Goal: Task Accomplishment & Management: Use online tool/utility

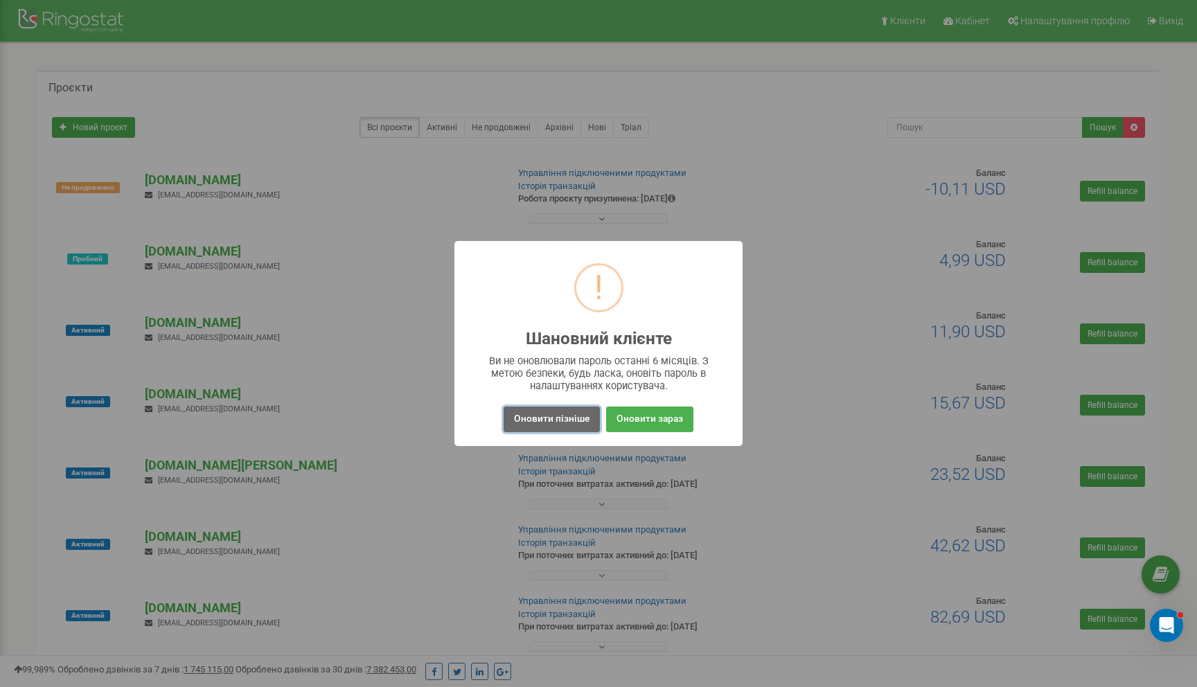
click at [536, 426] on button "Оновити пізніше" at bounding box center [552, 420] width 96 height 26
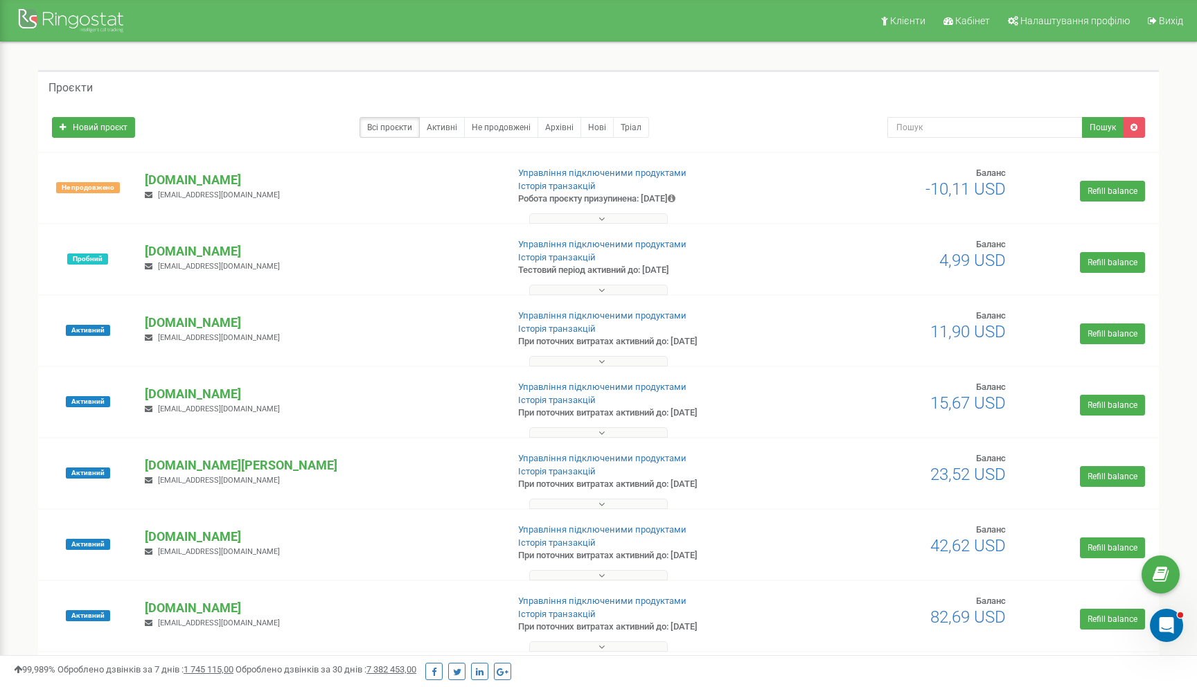
click at [212, 126] on div "Всі проєкти Активні Не продовжені Архівні Нові Тріал" at bounding box center [459, 127] width 815 height 21
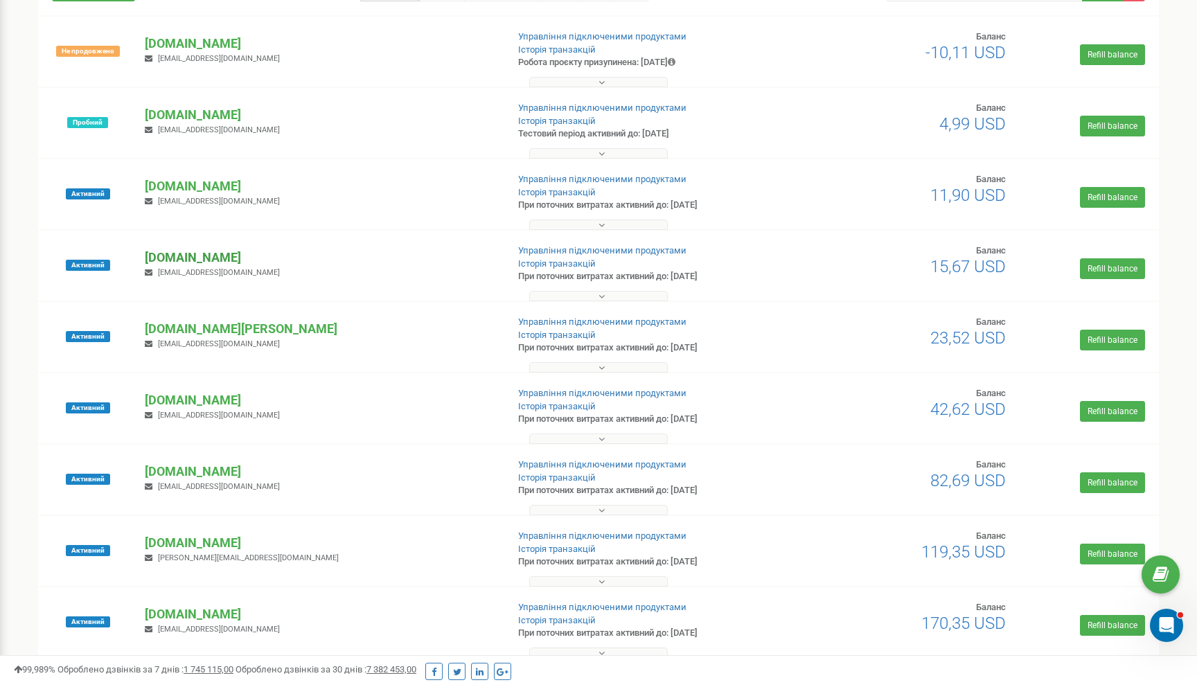
scroll to position [144, 0]
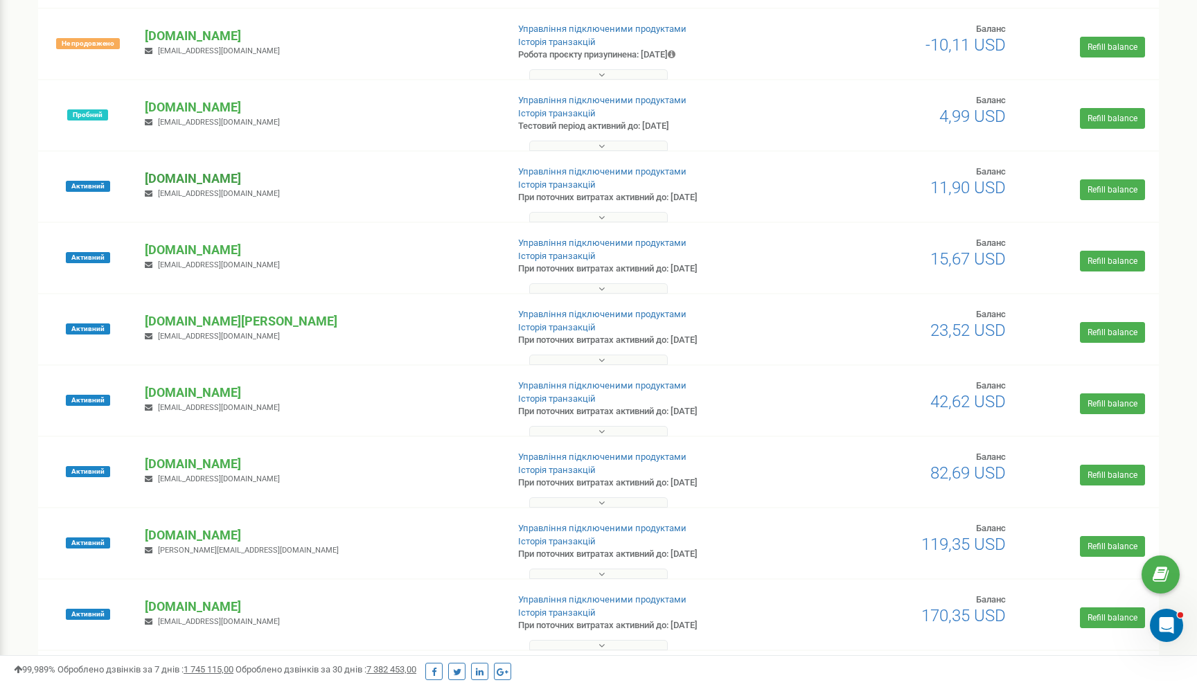
click at [178, 177] on p "[DOMAIN_NAME]" at bounding box center [320, 179] width 351 height 18
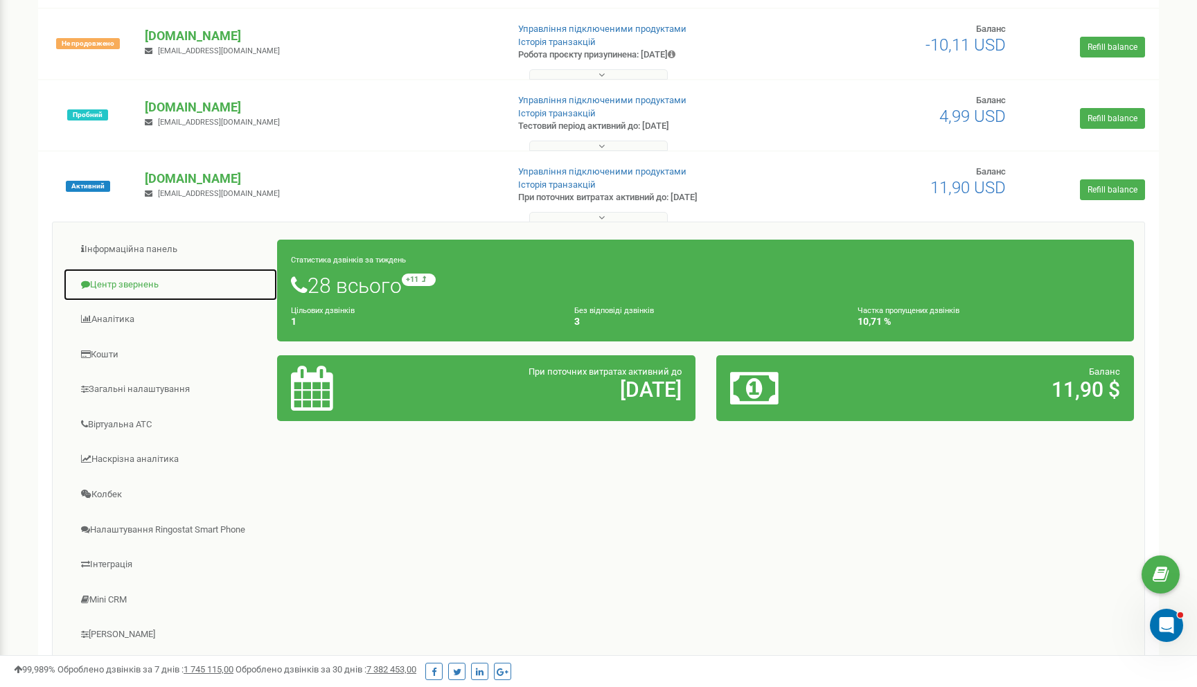
click at [124, 279] on link "Центр звернень" at bounding box center [170, 285] width 215 height 34
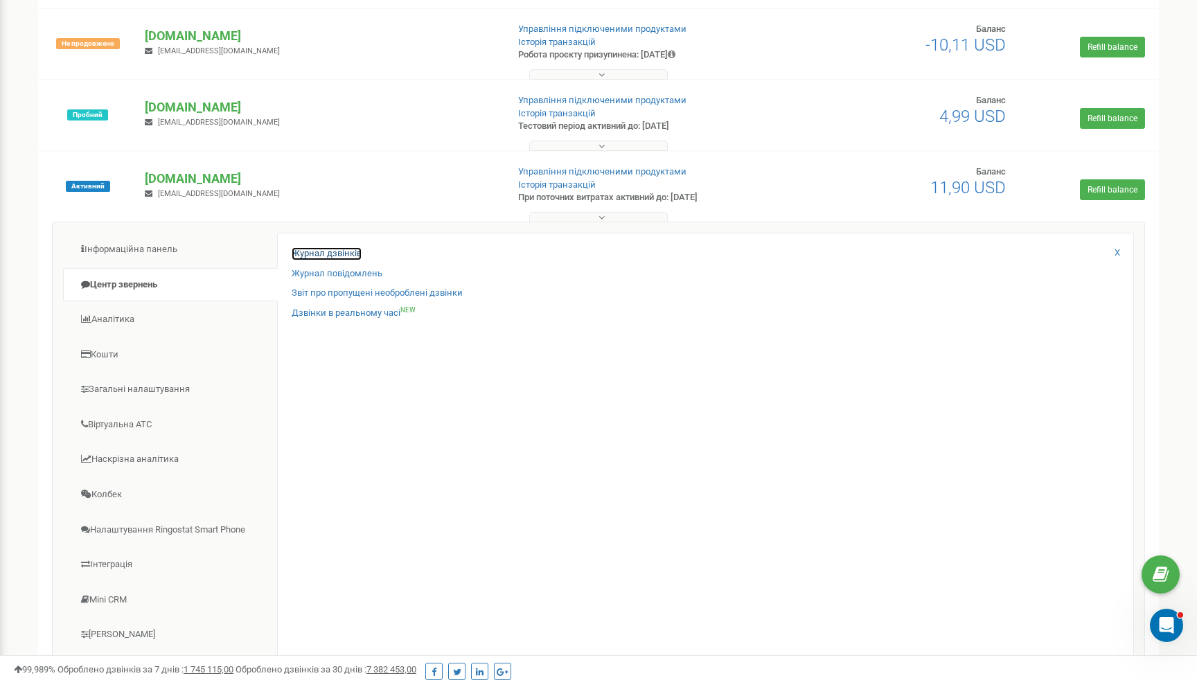
click at [321, 255] on link "Журнал дзвінків" at bounding box center [327, 253] width 70 height 13
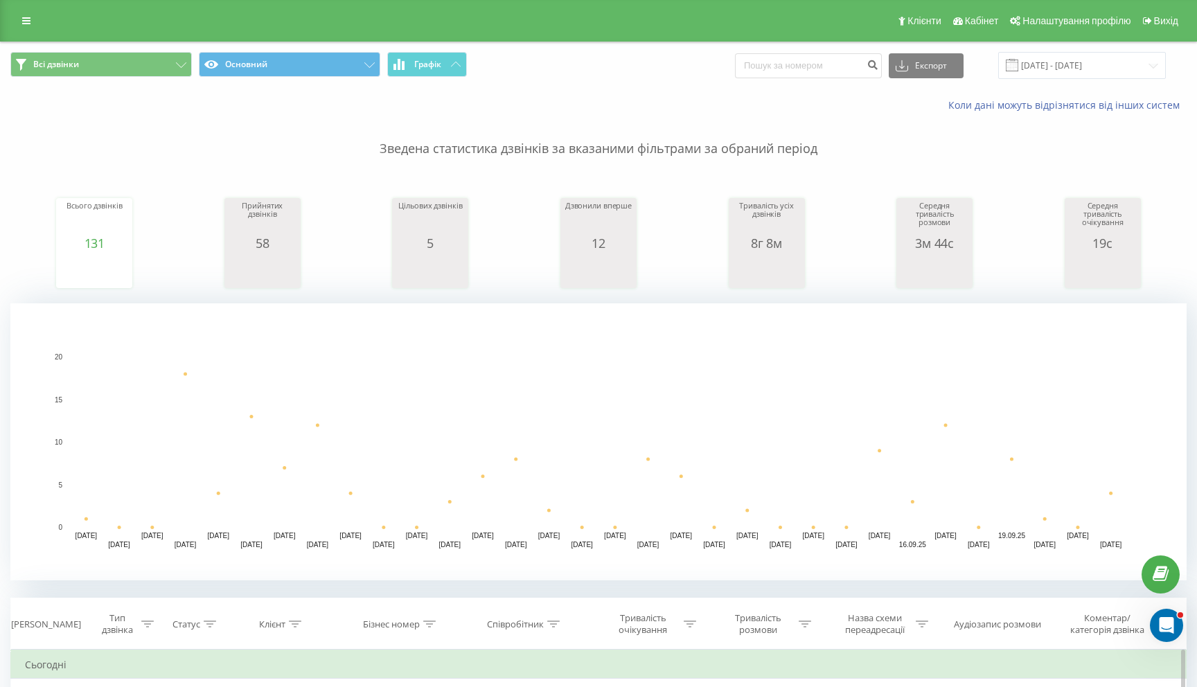
click at [477, 146] on p "Зведена статистика дзвінків за вказаними фільтрами за обраний період" at bounding box center [598, 135] width 1176 height 46
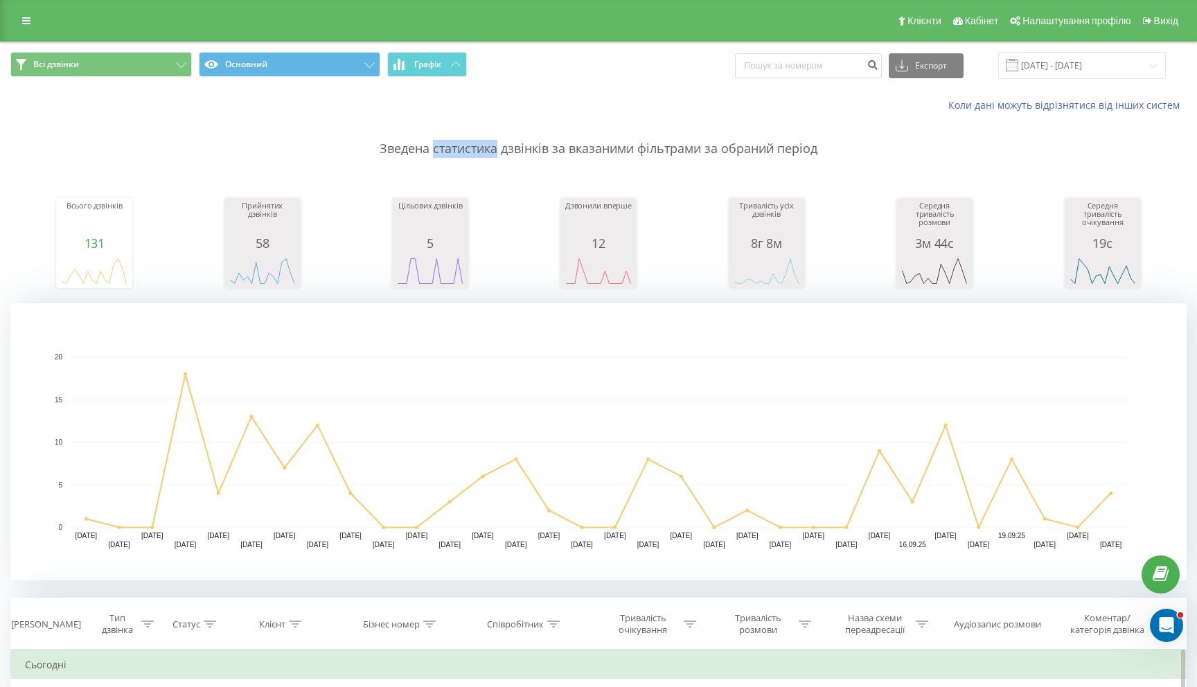
click at [477, 146] on p "Зведена статистика дзвінків за вказаними фільтрами за обраний період" at bounding box center [598, 135] width 1176 height 46
click at [560, 146] on p "Зведена статистика дзвінків за вказаними фільтрами за обраний період" at bounding box center [598, 135] width 1176 height 46
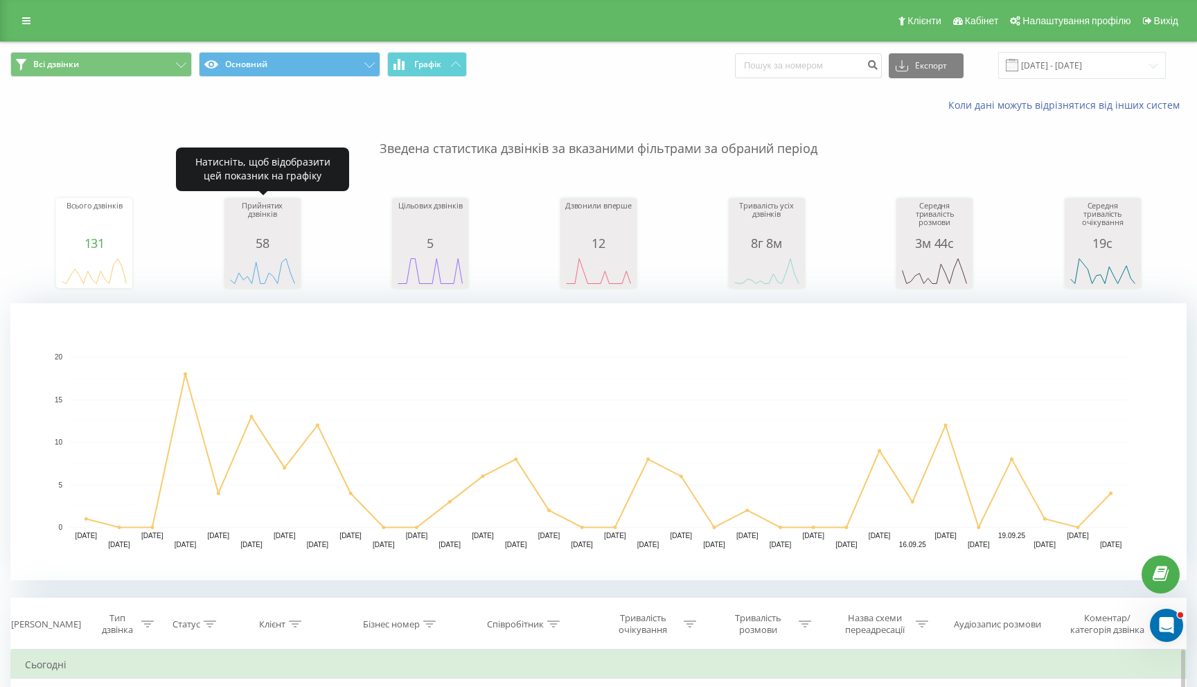
click at [261, 229] on div "Прийнятих дзвінків" at bounding box center [262, 219] width 69 height 35
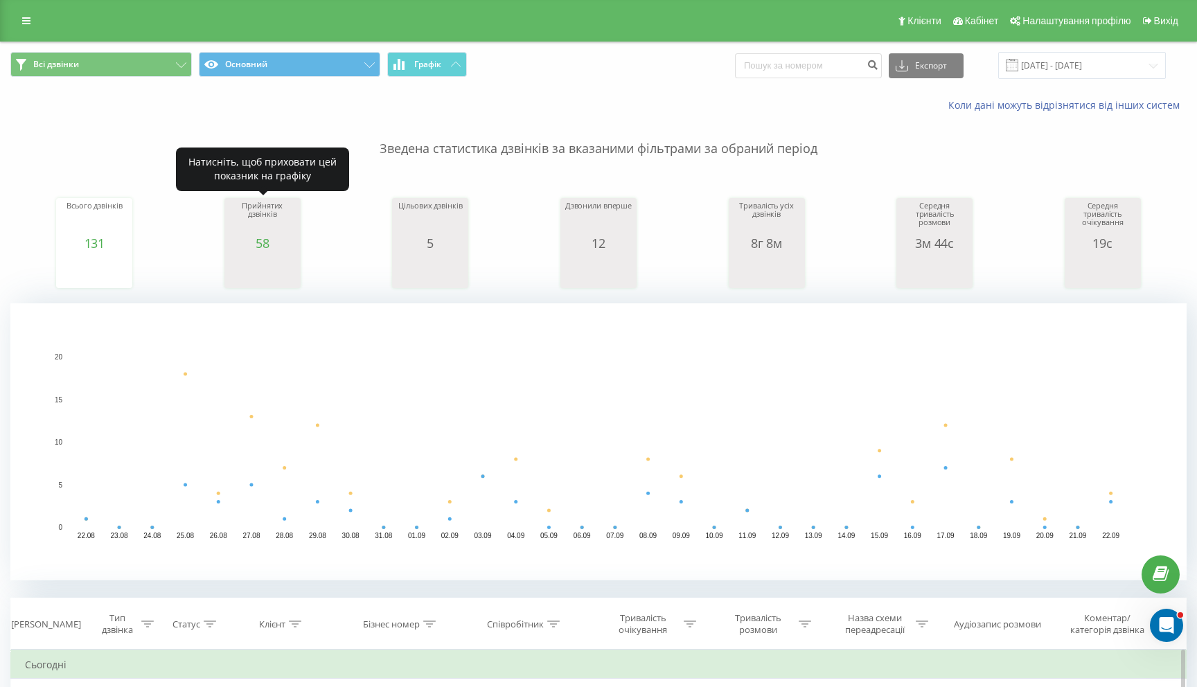
click at [270, 229] on div "Прийнятих дзвінків" at bounding box center [262, 219] width 69 height 35
click at [13, 16] on div "Клієнти Кабінет Налаштування профілю Вихід" at bounding box center [598, 21] width 1197 height 42
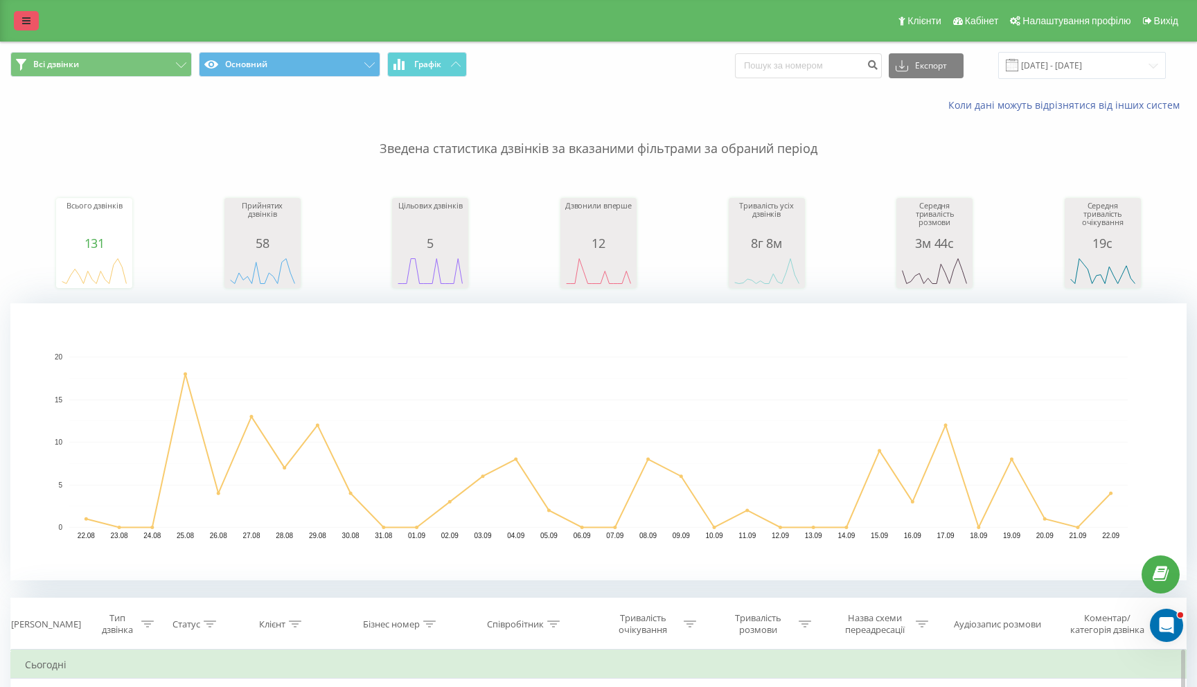
click at [21, 21] on link at bounding box center [26, 20] width 25 height 19
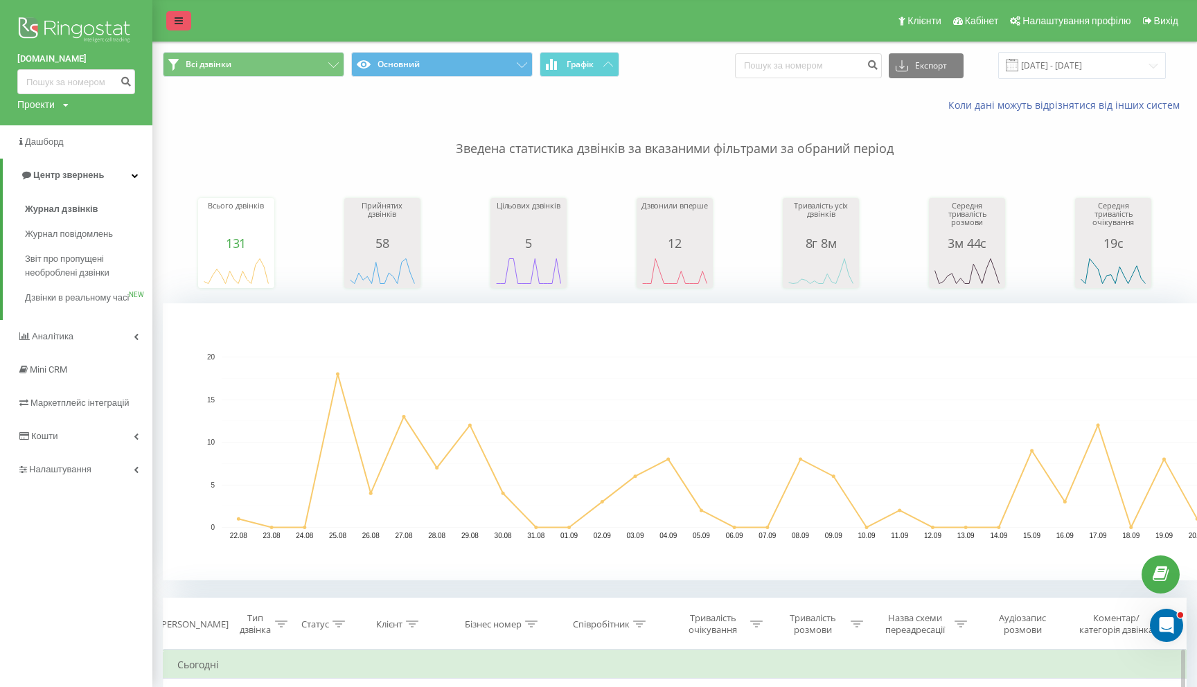
click at [181, 25] on icon at bounding box center [179, 21] width 8 height 10
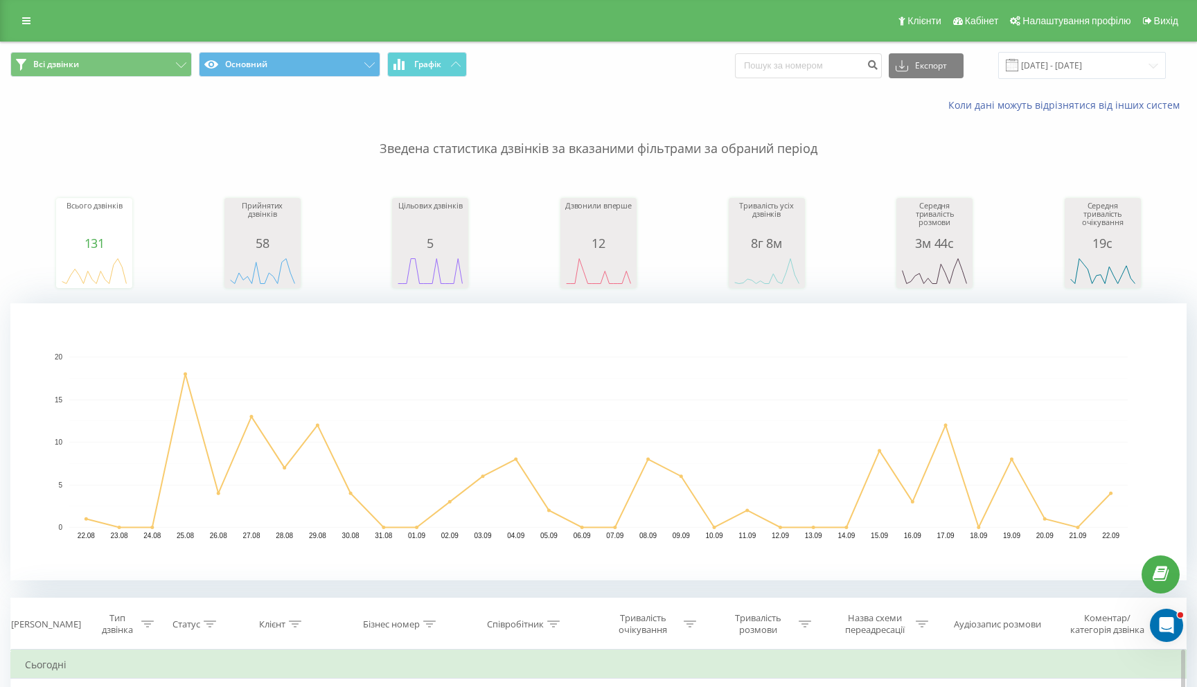
click at [437, 151] on p "Зведена статистика дзвінків за вказаними фільтрами за обраний період" at bounding box center [598, 135] width 1176 height 46
click at [458, 151] on p "Зведена статистика дзвінків за вказаними фільтрами за обраний період" at bounding box center [598, 135] width 1176 height 46
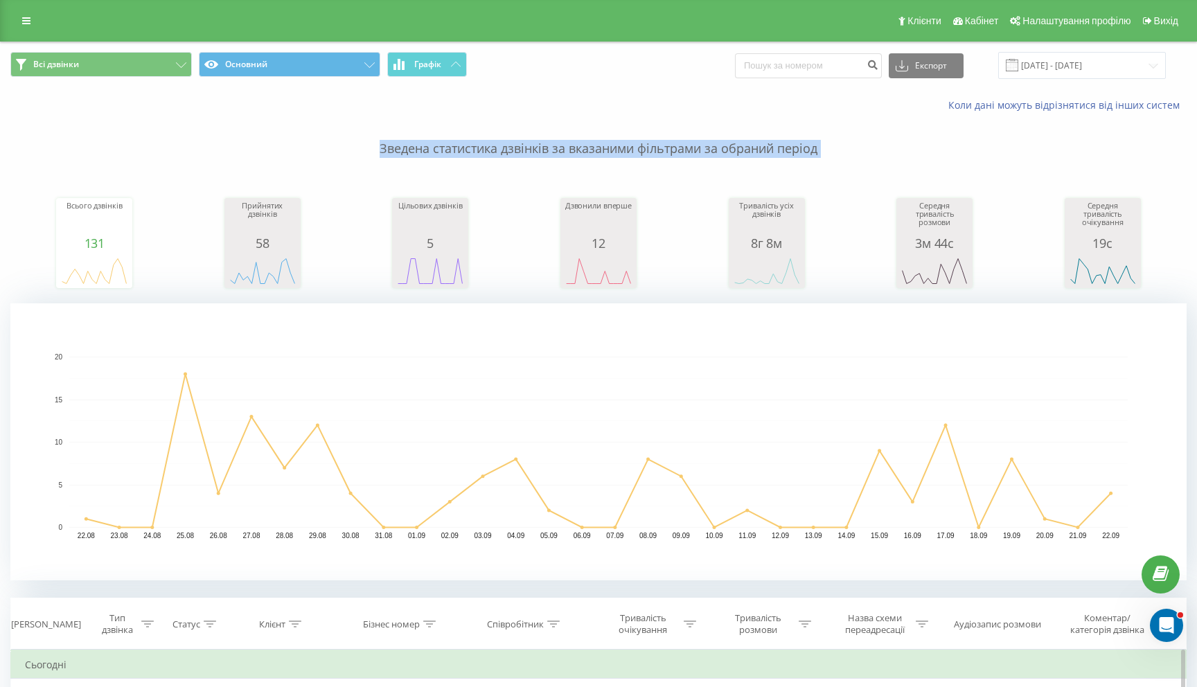
click at [458, 151] on p "Зведена статистика дзвінків за вказаними фільтрами за обраний період" at bounding box center [598, 135] width 1176 height 46
click at [472, 151] on p "Зведена статистика дзвінків за вказаними фільтрами за обраний період" at bounding box center [598, 135] width 1176 height 46
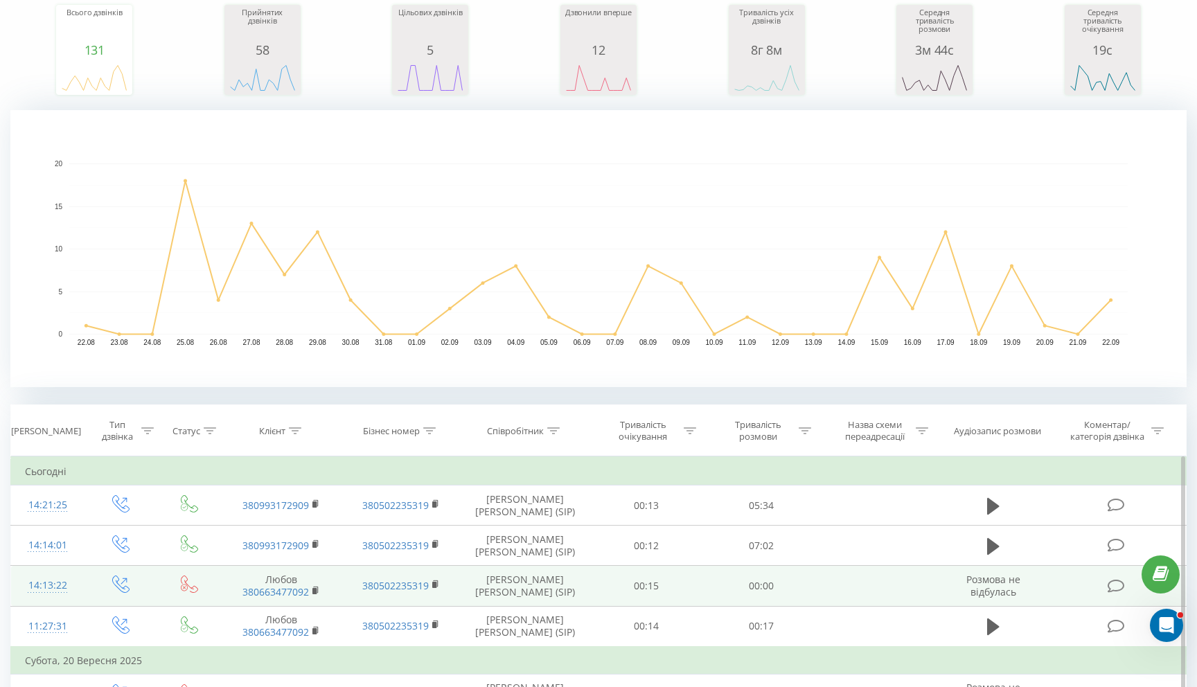
scroll to position [249, 0]
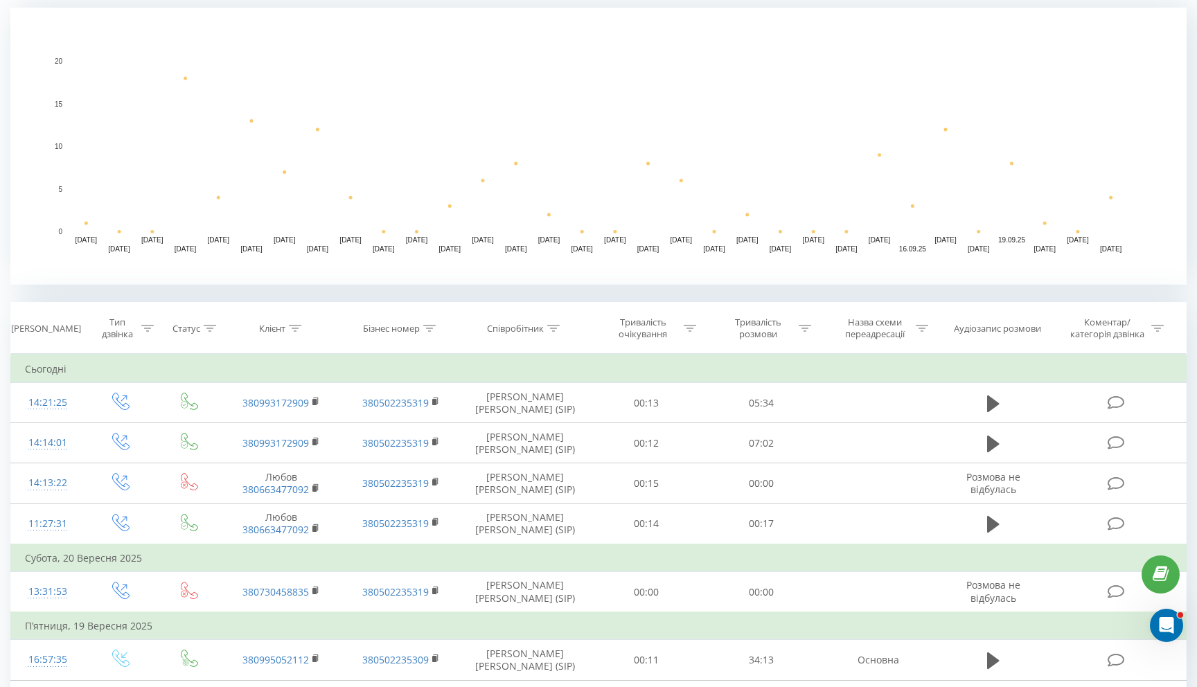
scroll to position [297, 0]
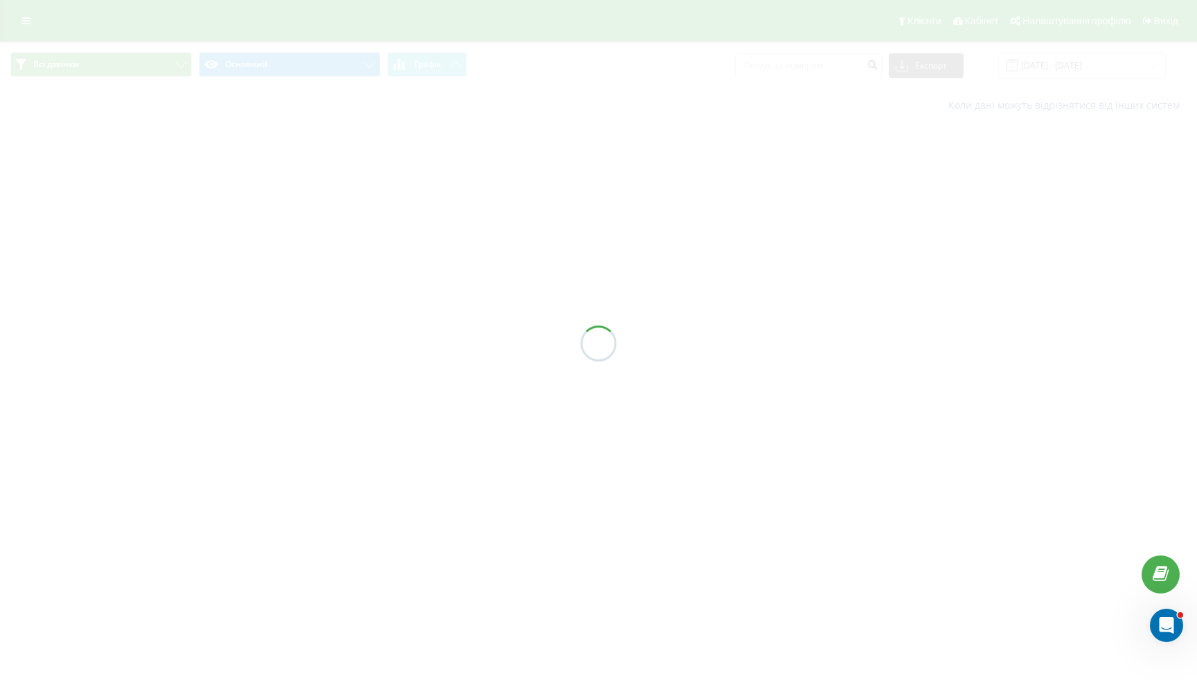
click at [858, 18] on div "Клієнти Кабінет Налаштування профілю Вихід Всі дзвінки Основний Графік Експорт …" at bounding box center [598, 61] width 1197 height 123
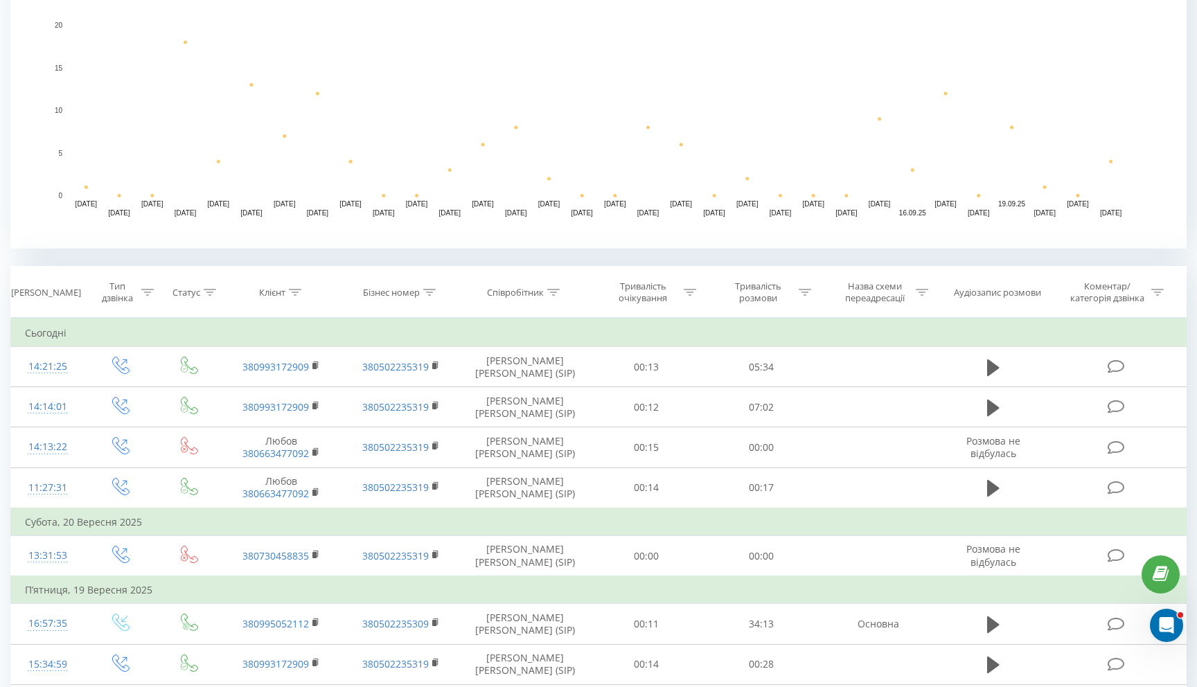
scroll to position [371, 0]
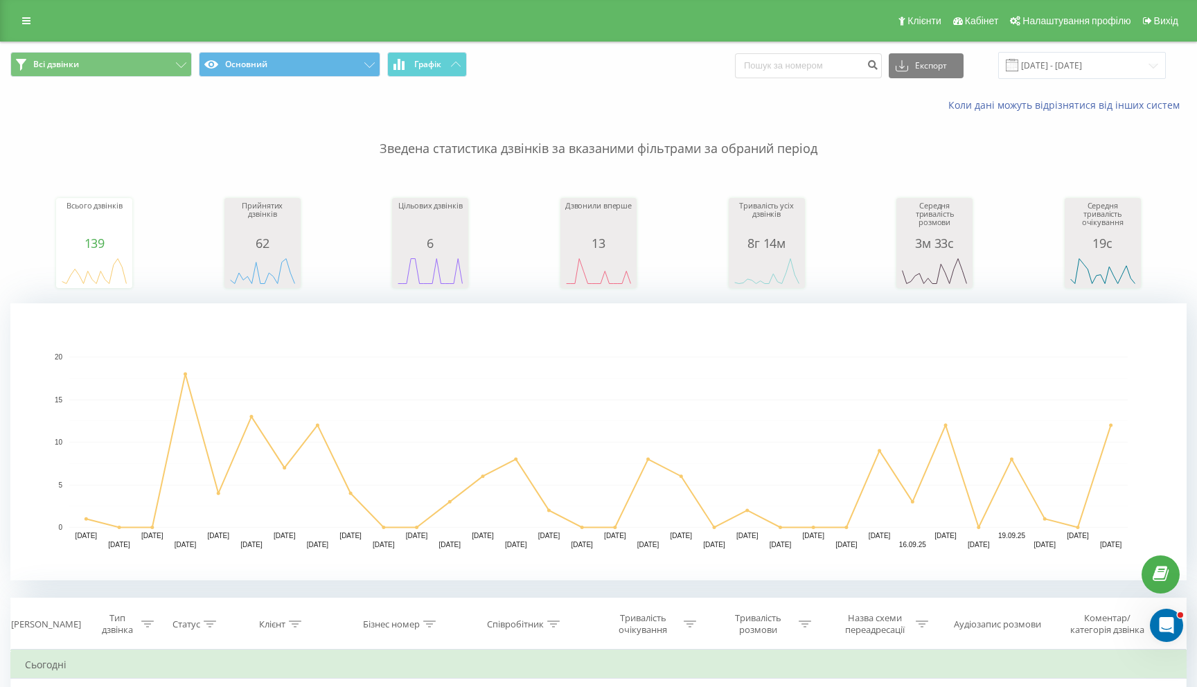
click at [626, 91] on div "Коли дані можуть відрізнятися вiд інших систем" at bounding box center [599, 105] width 1196 height 33
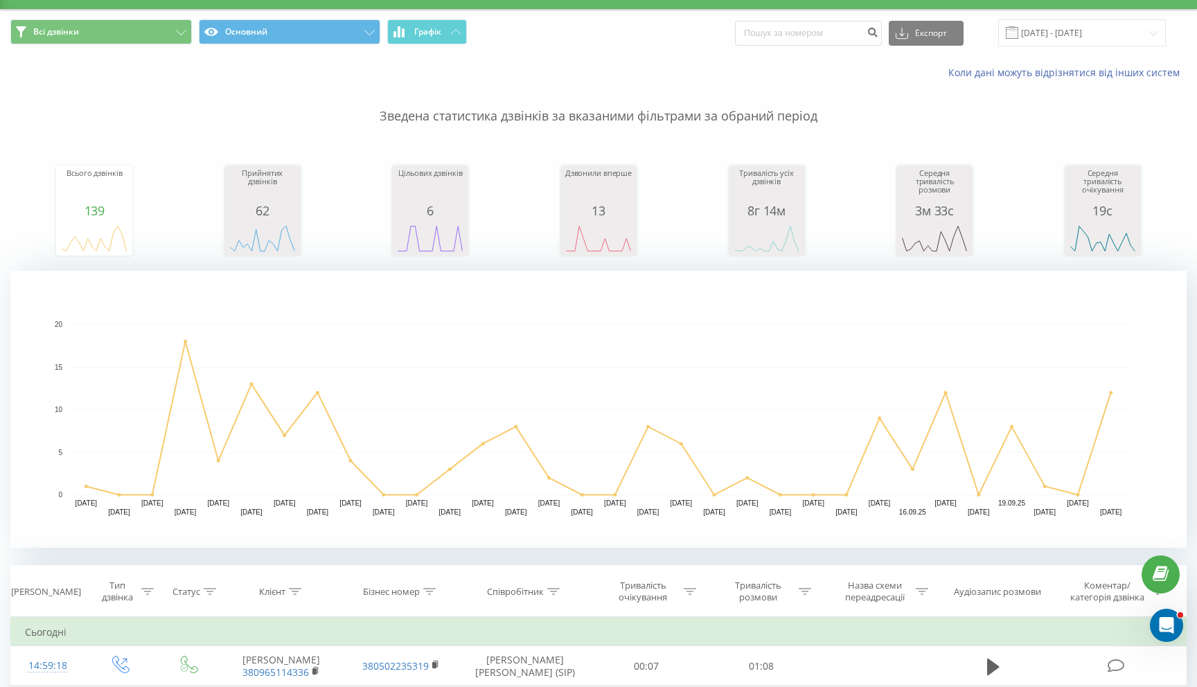
scroll to position [49, 0]
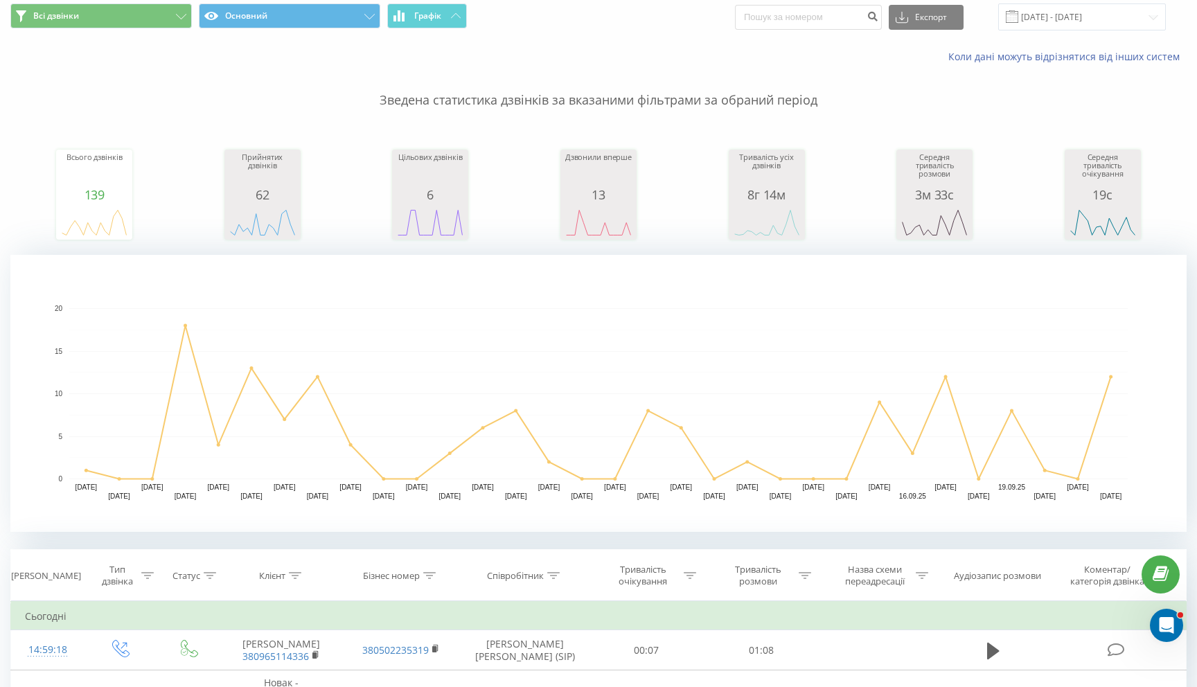
click at [364, 100] on p "Зведена статистика дзвінків за вказаними фільтрами за обраний період" at bounding box center [598, 87] width 1176 height 46
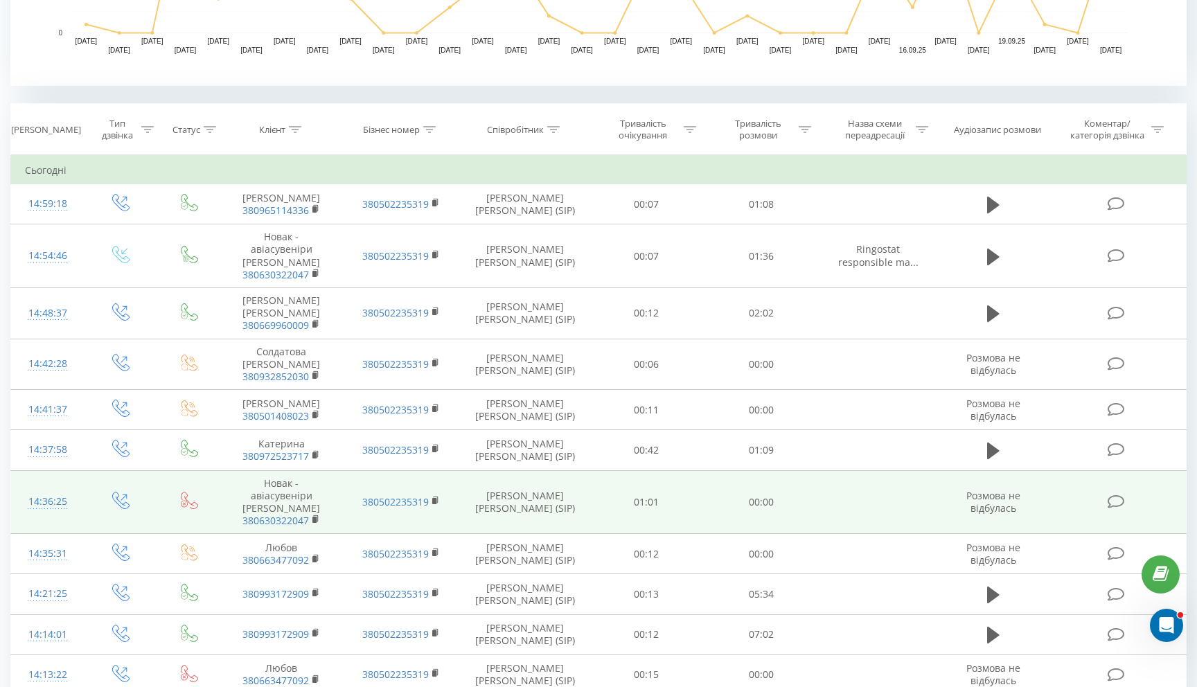
scroll to position [488, 0]
